Goal: Check status: Check status

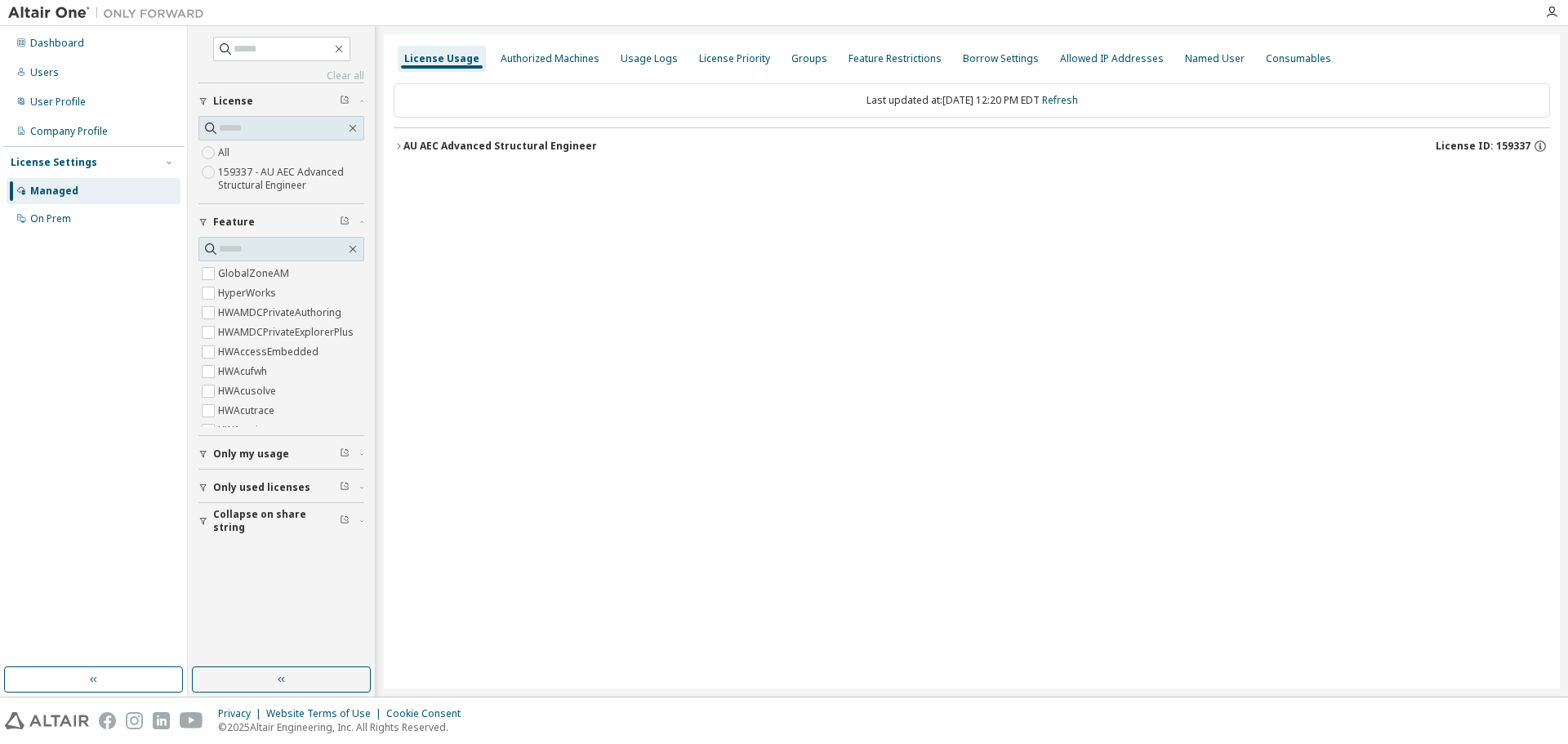
click at [407, 140] on div "AU AEC Advanced Structural Engineer" at bounding box center [500, 145] width 194 height 13
click at [500, 147] on div "AU AEC Advanced Structural Engineer" at bounding box center [500, 145] width 194 height 13
